Goal: Task Accomplishment & Management: Manage account settings

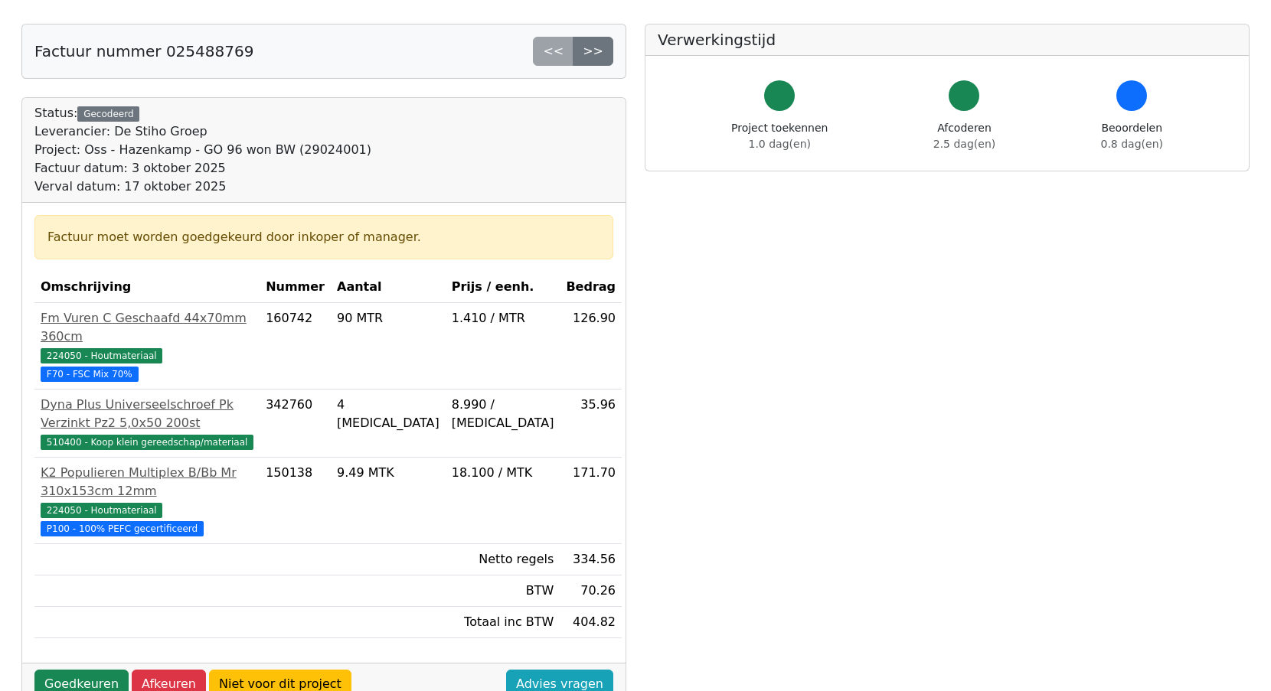
scroll to position [64, 0]
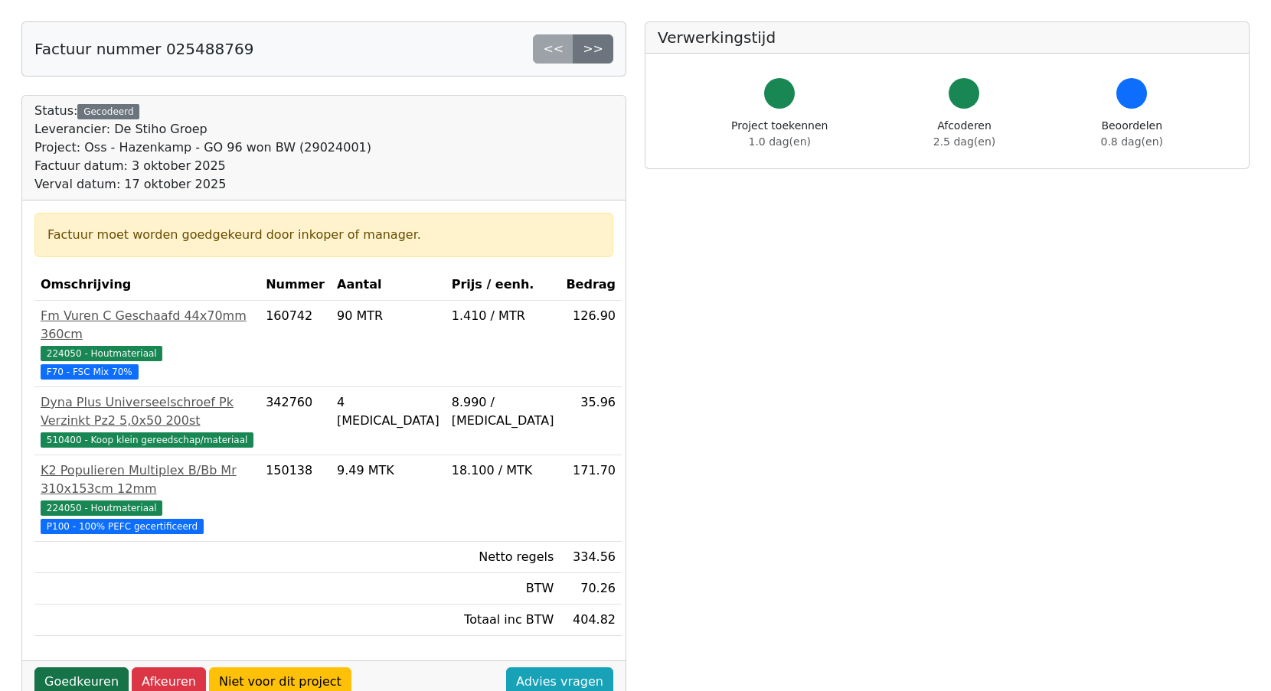
click at [87, 667] on link "Goedkeuren" at bounding box center [81, 681] width 94 height 29
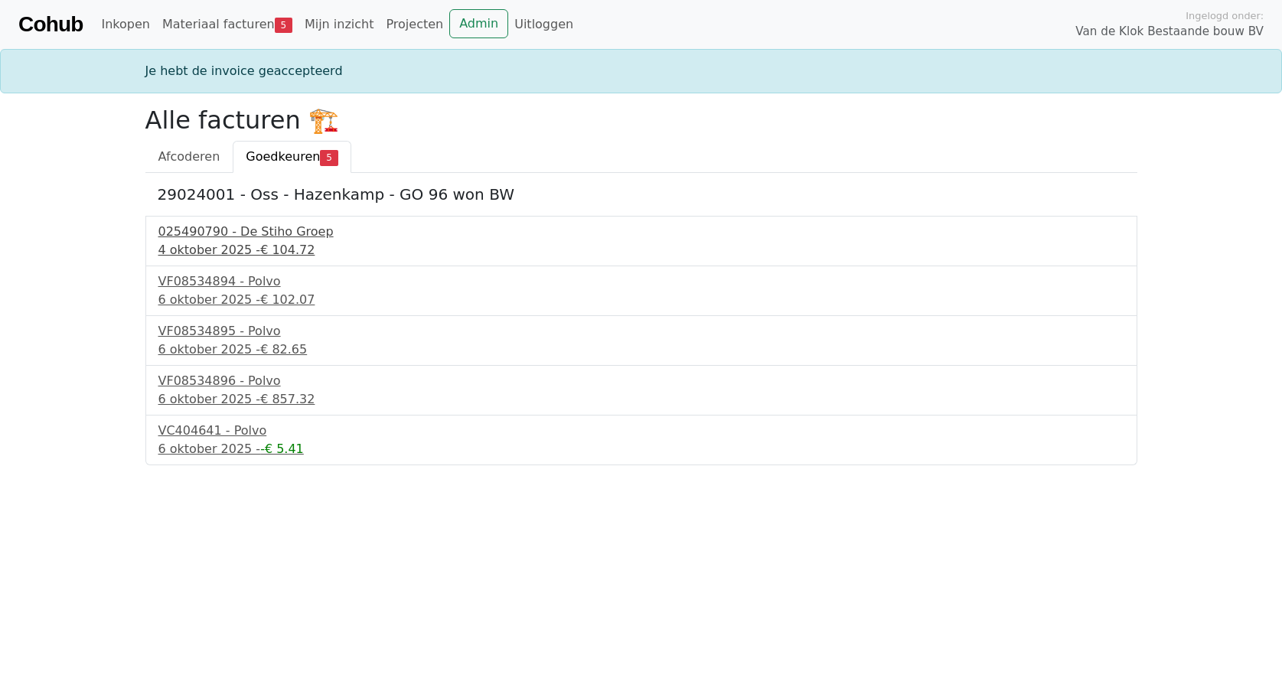
click at [218, 244] on div "4 oktober 2025 - € 104.72" at bounding box center [641, 250] width 966 height 18
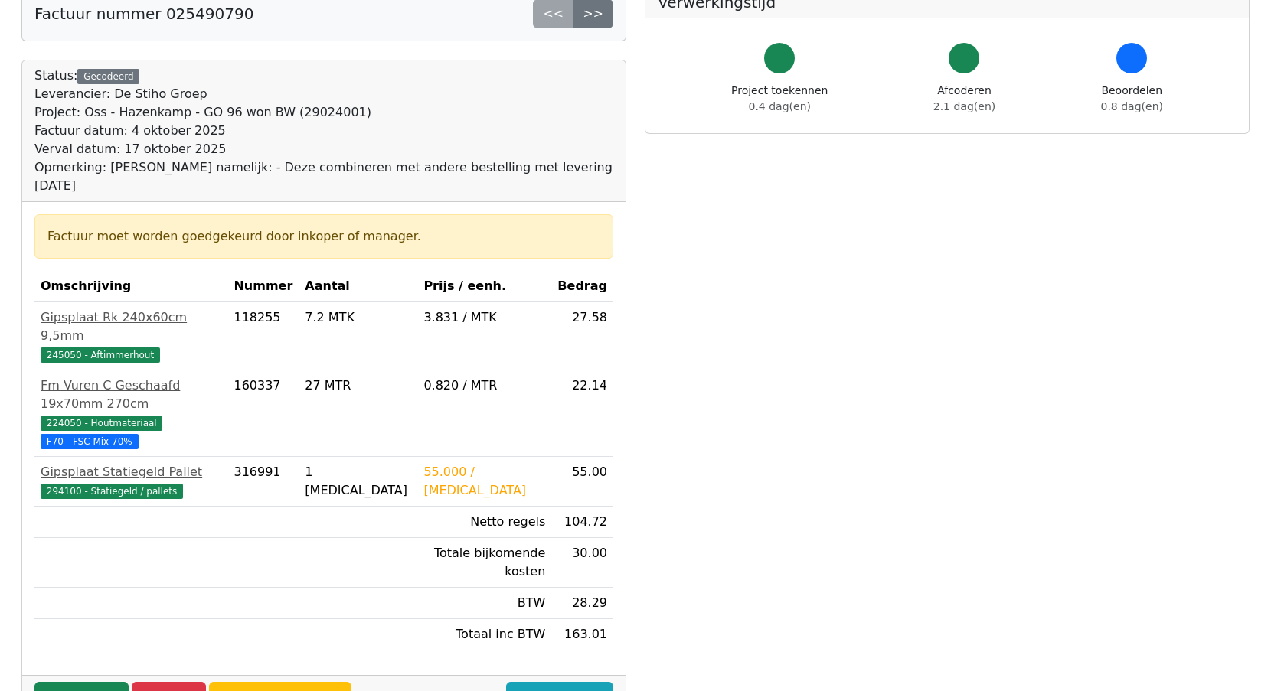
scroll to position [105, 0]
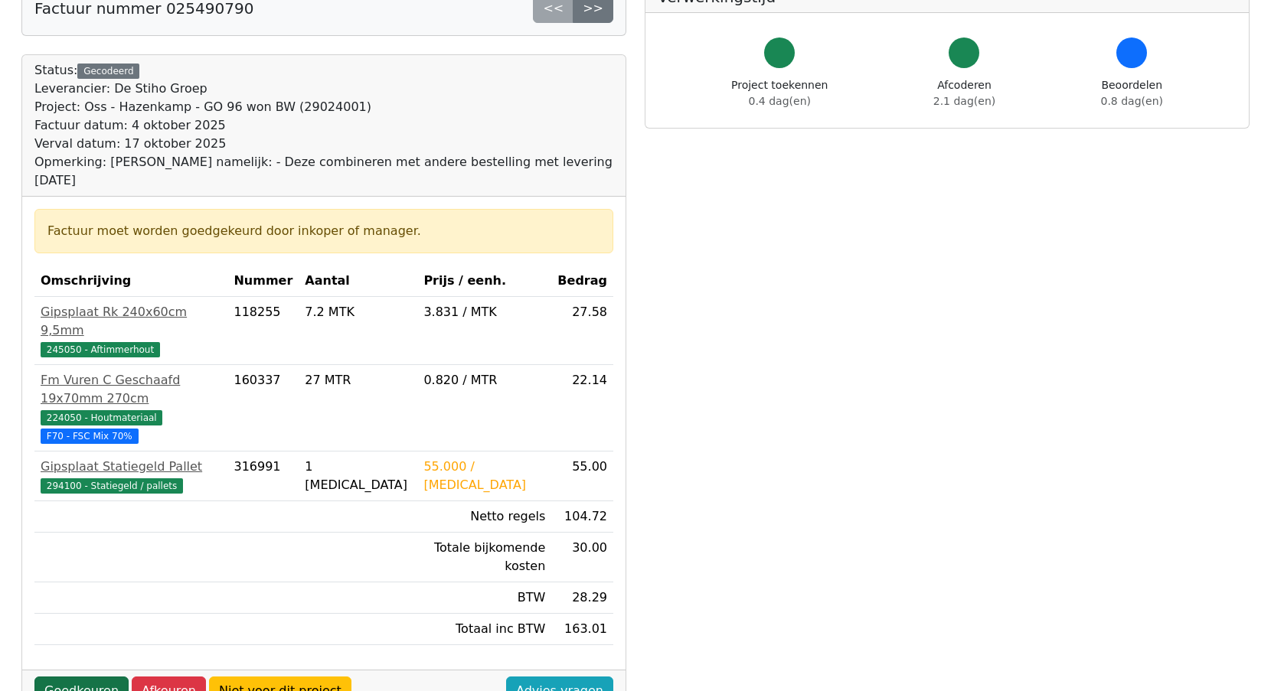
drag, startPoint x: 147, startPoint y: 337, endPoint x: 80, endPoint y: 597, distance: 268.6
click at [80, 677] on link "Goedkeuren" at bounding box center [81, 691] width 94 height 29
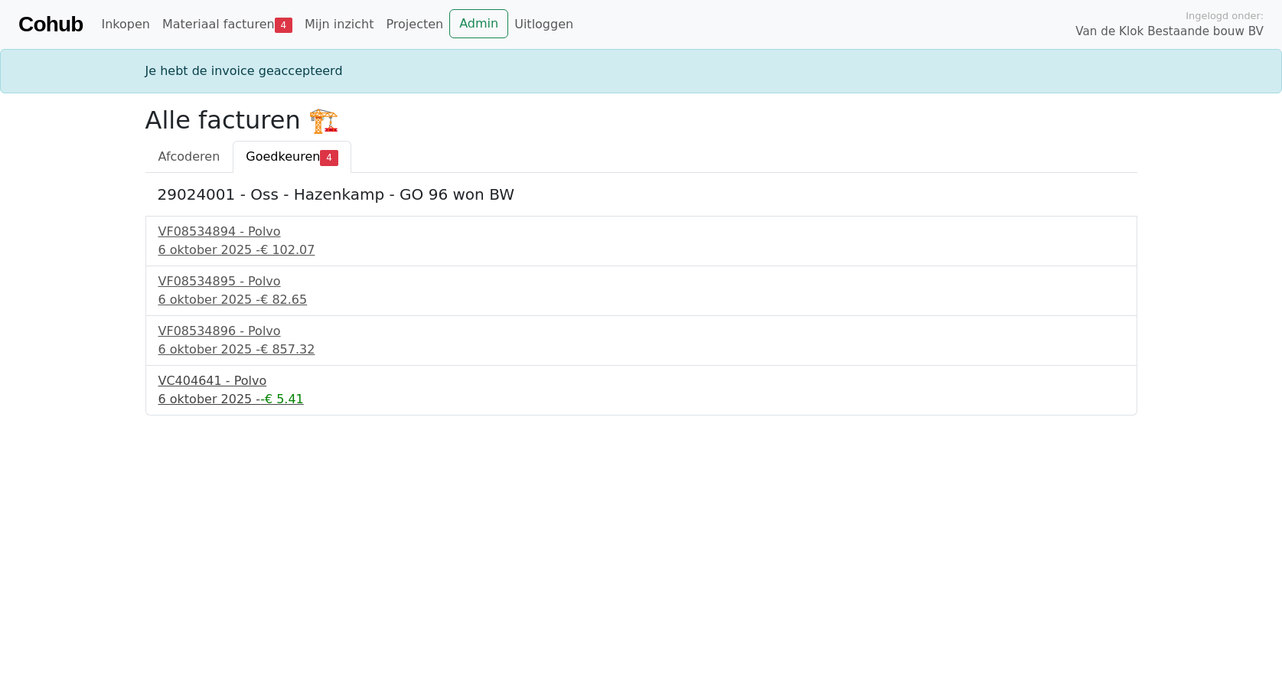
click at [203, 377] on div "VC404641 - Polvo" at bounding box center [641, 381] width 966 height 18
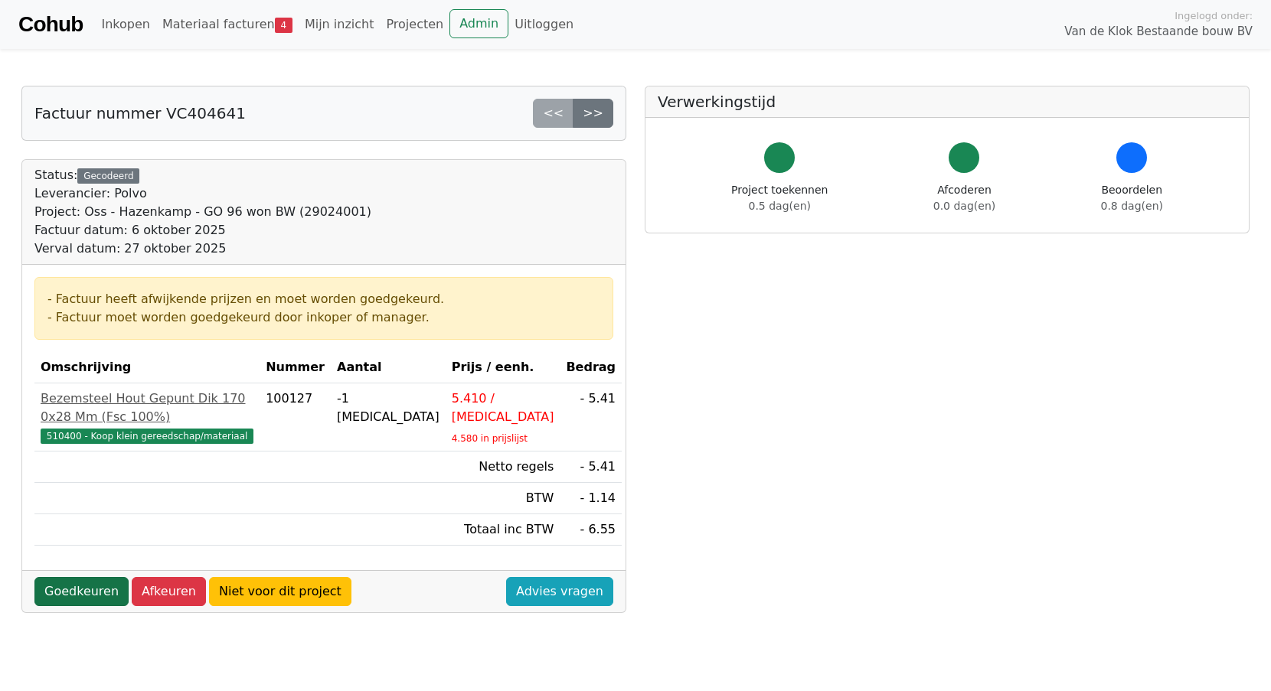
click at [92, 577] on link "Goedkeuren" at bounding box center [81, 591] width 94 height 29
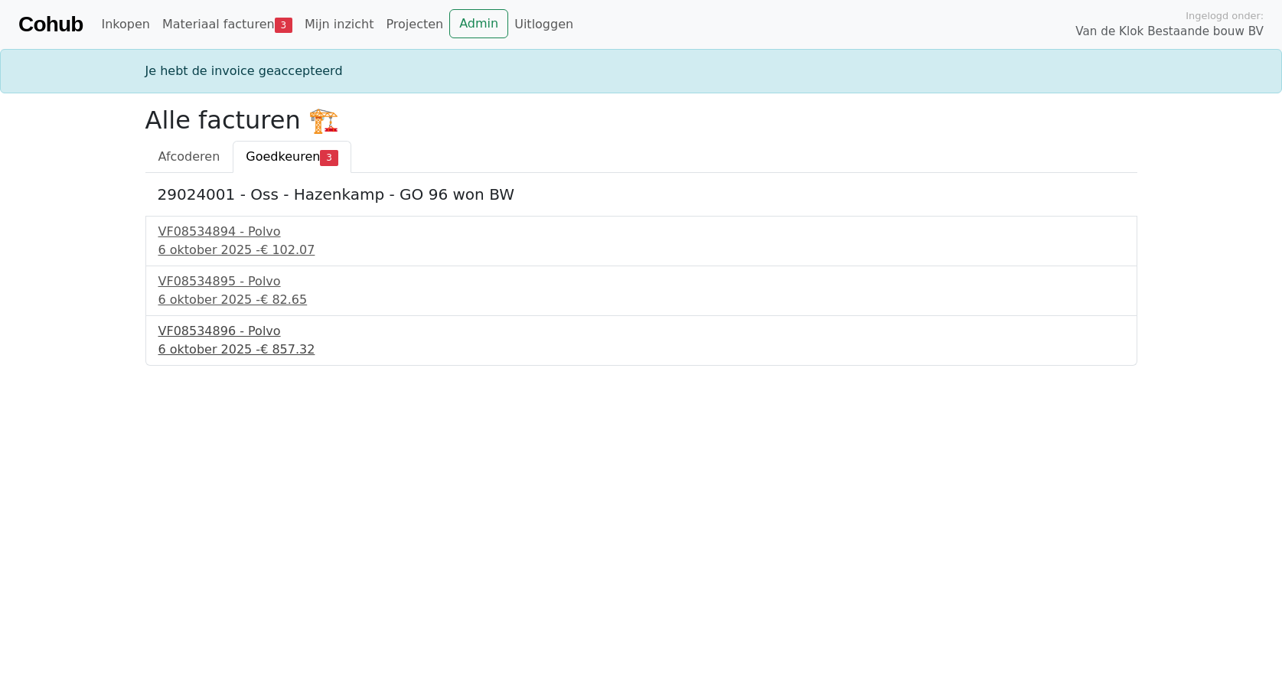
click at [195, 342] on div "6 oktober 2025 - € 857.32" at bounding box center [641, 350] width 966 height 18
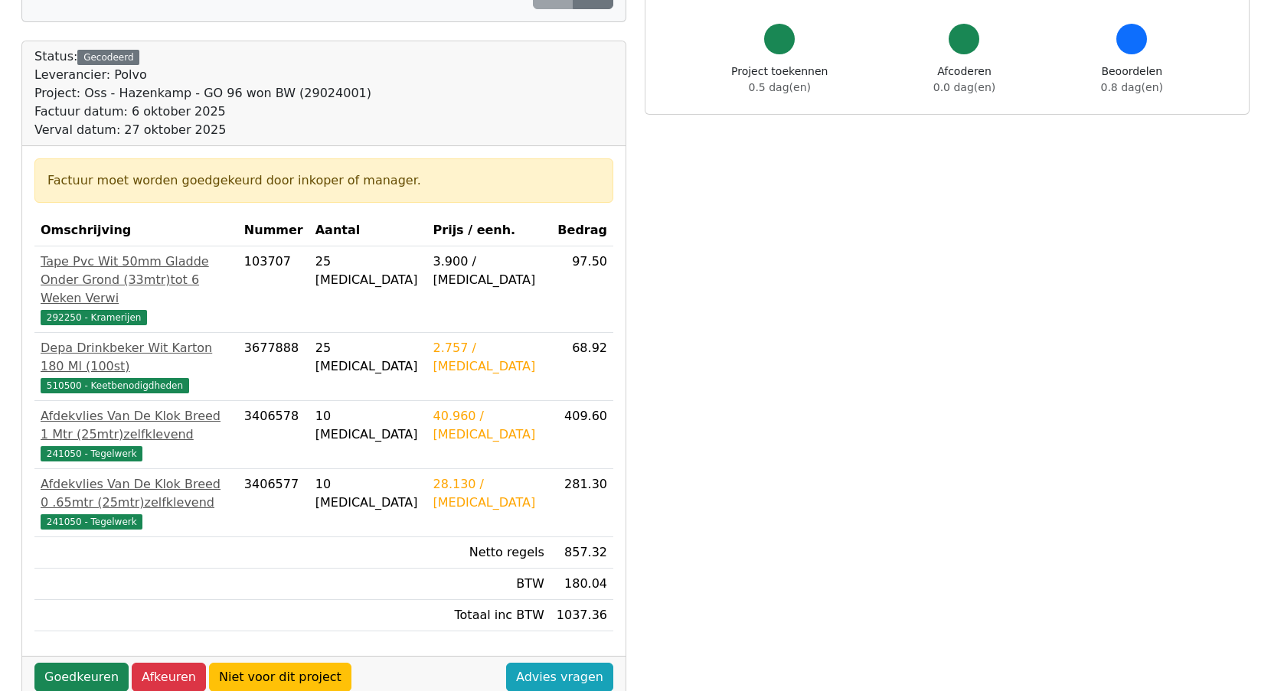
scroll to position [119, 0]
click at [85, 662] on link "Goedkeuren" at bounding box center [81, 676] width 94 height 29
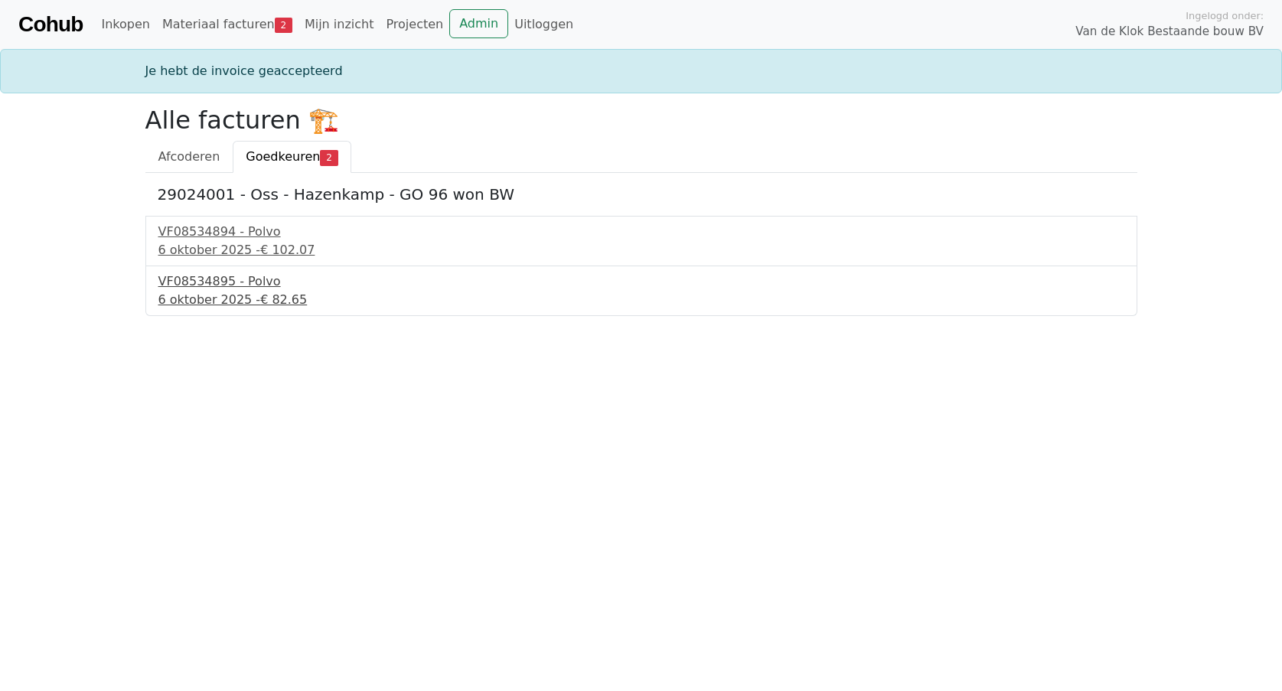
click at [198, 295] on div "6 oktober 2025 - € 82.65" at bounding box center [641, 300] width 966 height 18
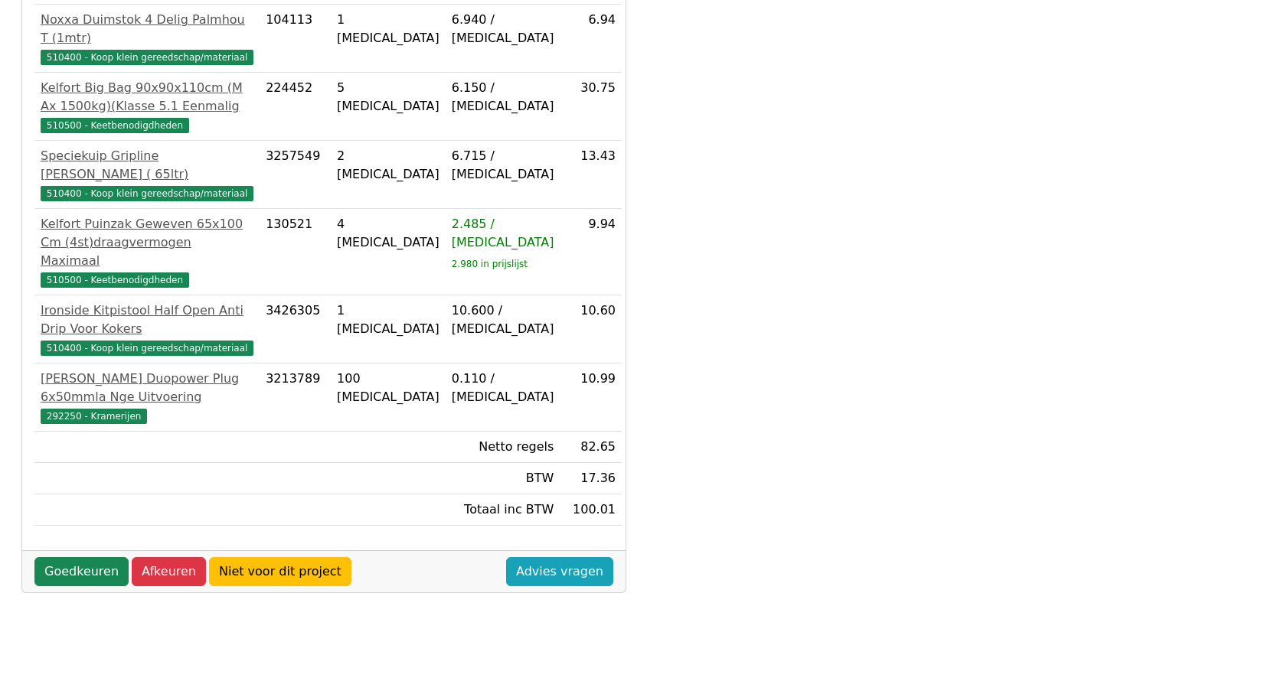
scroll to position [380, 0]
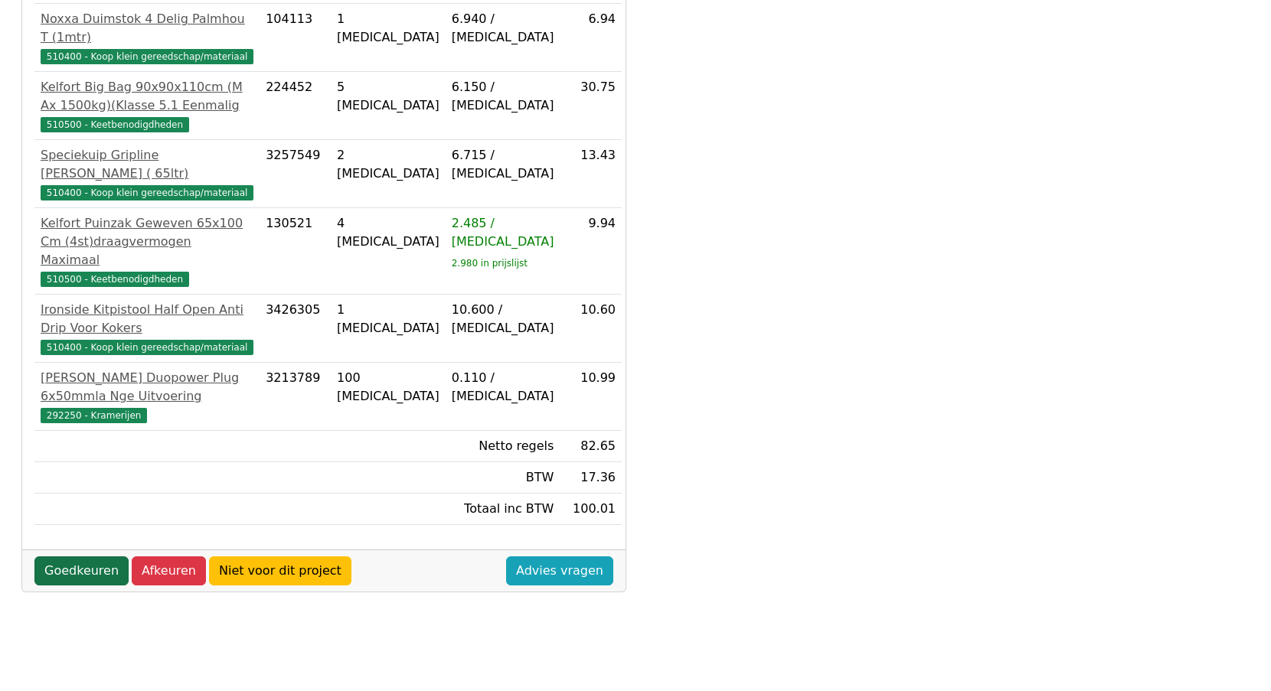
click at [85, 557] on link "Goedkeuren" at bounding box center [81, 571] width 94 height 29
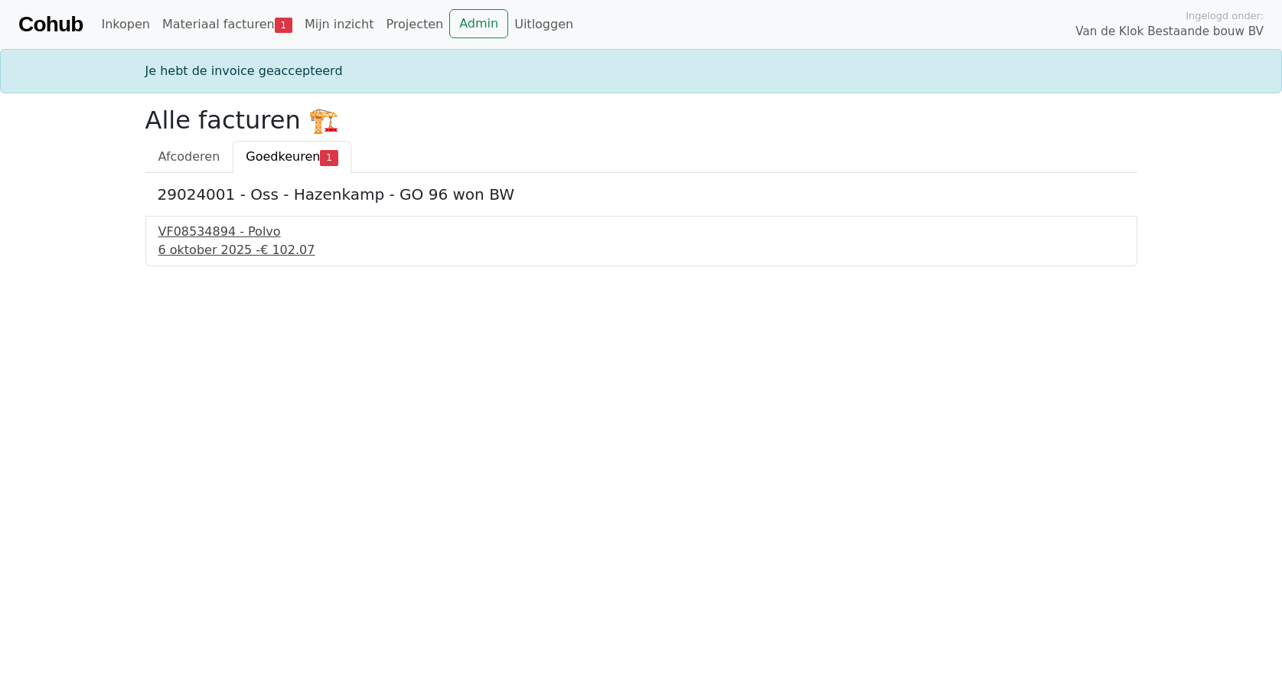
click at [214, 227] on div "VF08534894 - Polvo" at bounding box center [641, 232] width 966 height 18
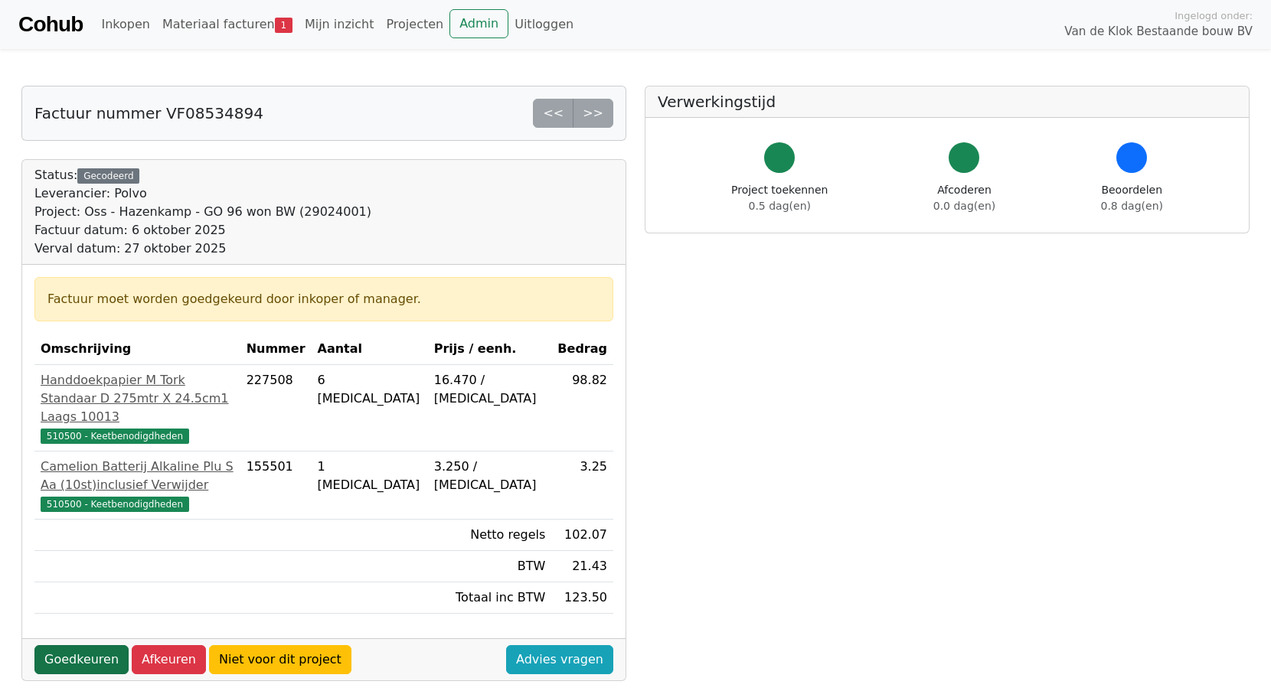
click at [88, 645] on link "Goedkeuren" at bounding box center [81, 659] width 94 height 29
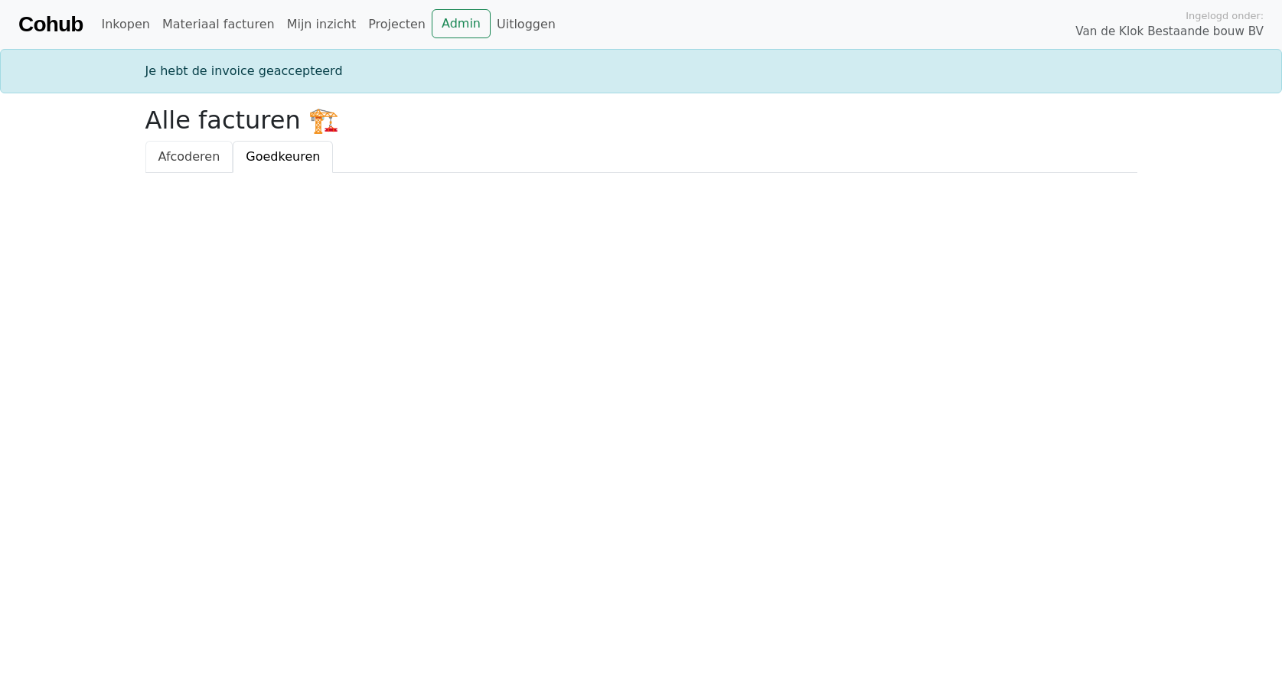
click at [204, 156] on span "Afcoderen" at bounding box center [189, 156] width 62 height 15
